Goal: Register for event/course

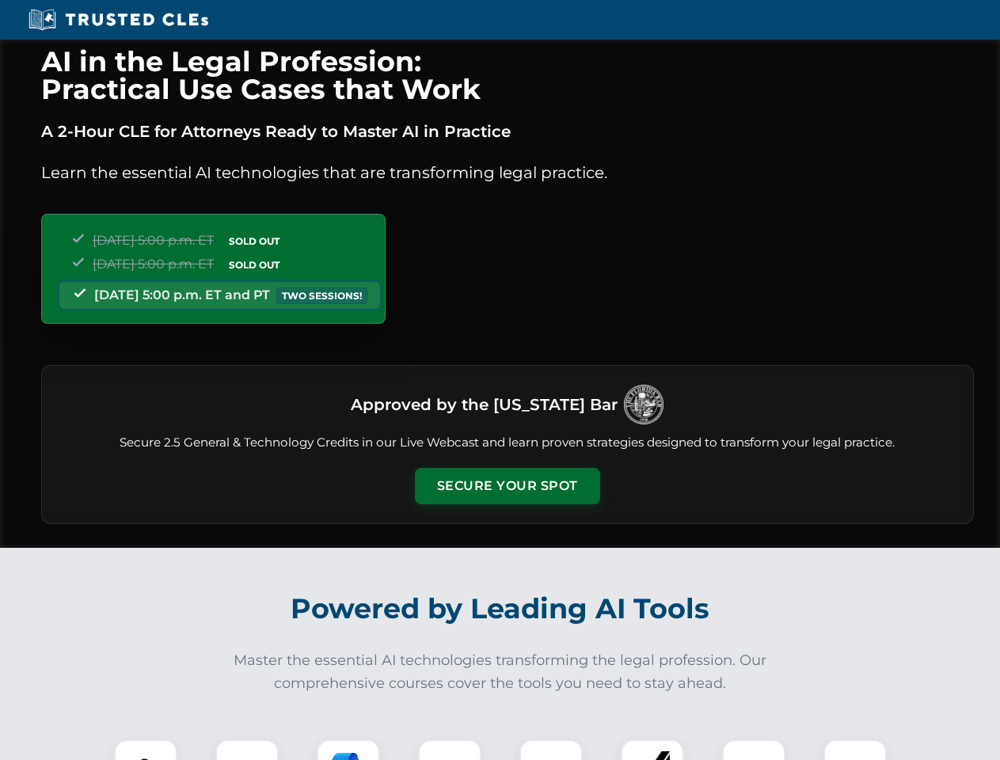
click at [507, 486] on button "Secure Your Spot" at bounding box center [507, 486] width 185 height 36
click at [146, 749] on img at bounding box center [146, 771] width 46 height 46
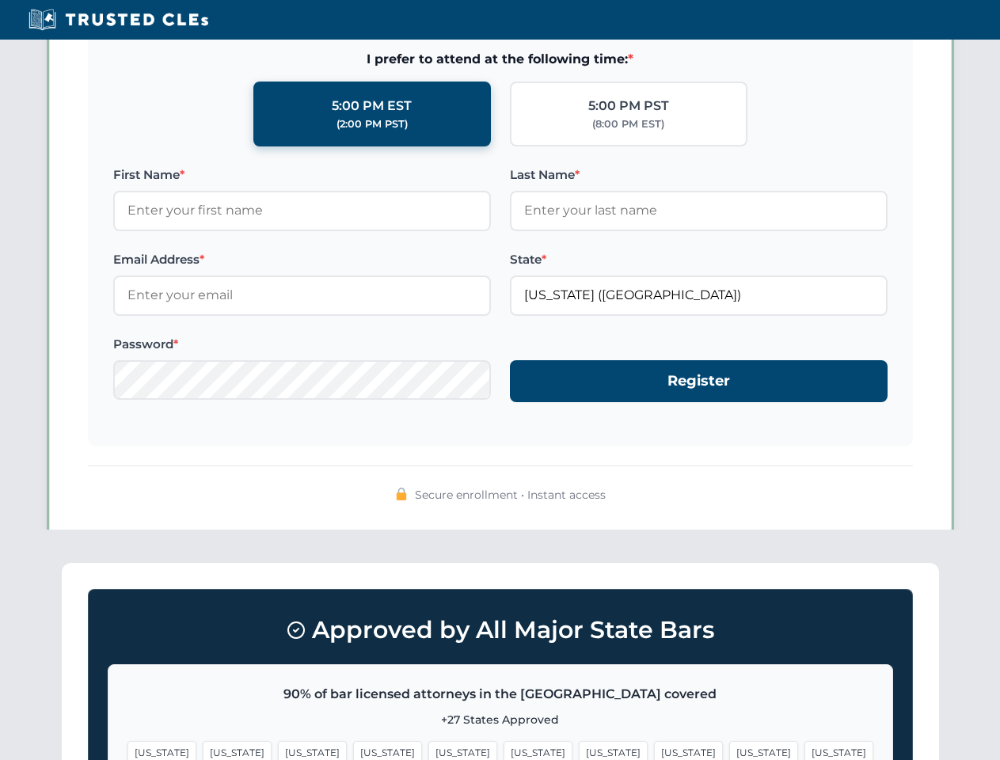
click at [579, 749] on span "[US_STATE]" at bounding box center [613, 752] width 69 height 23
click at [729, 749] on span "[US_STATE]" at bounding box center [763, 752] width 69 height 23
